Goal: Transaction & Acquisition: Purchase product/service

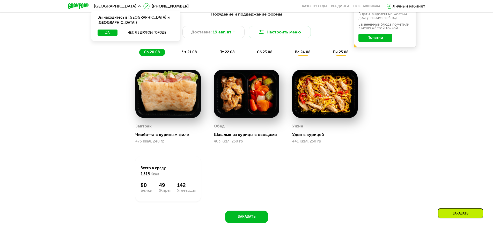
scroll to position [205, 0]
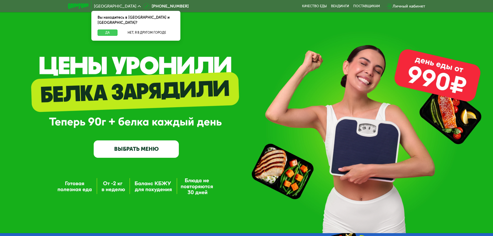
click at [109, 29] on button "Да" at bounding box center [107, 32] width 20 height 6
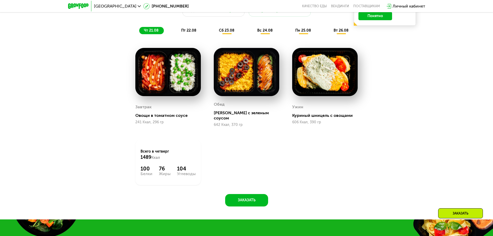
scroll to position [362, 0]
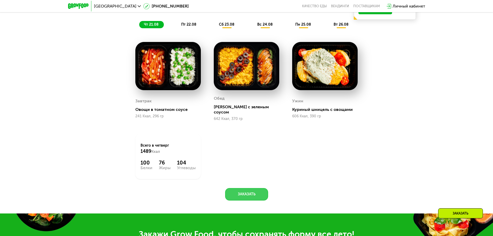
click at [244, 189] on button "Заказать" at bounding box center [246, 194] width 43 height 12
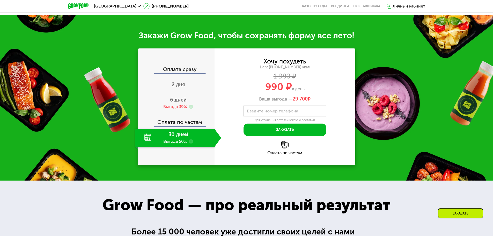
scroll to position [546, 0]
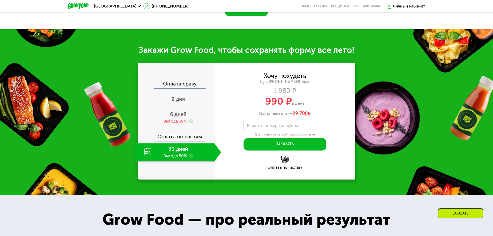
click at [82, 4] on img at bounding box center [78, 5] width 20 height 5
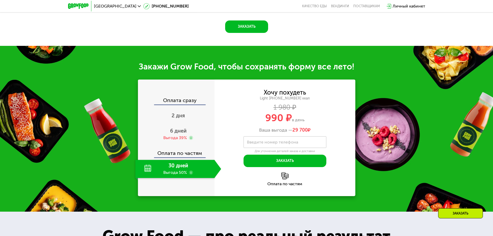
scroll to position [520, 0]
